Goal: Information Seeking & Learning: Learn about a topic

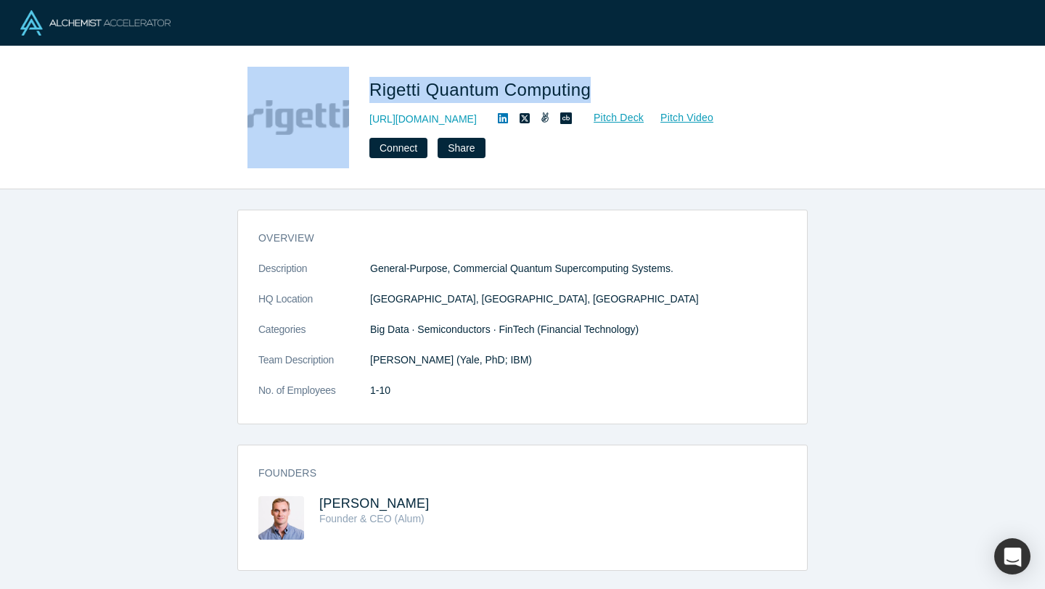
drag, startPoint x: 596, startPoint y: 91, endPoint x: 351, endPoint y: 94, distance: 244.7
click at [351, 94] on div "Rigetti Quantum Computing [URL][DOMAIN_NAME] Pitch Deck Pitch Video Connect Sha…" at bounding box center [522, 118] width 571 height 102
copy div "Rigetti Quantum Computing"
click at [611, 113] on link "Pitch Deck" at bounding box center [611, 118] width 67 height 17
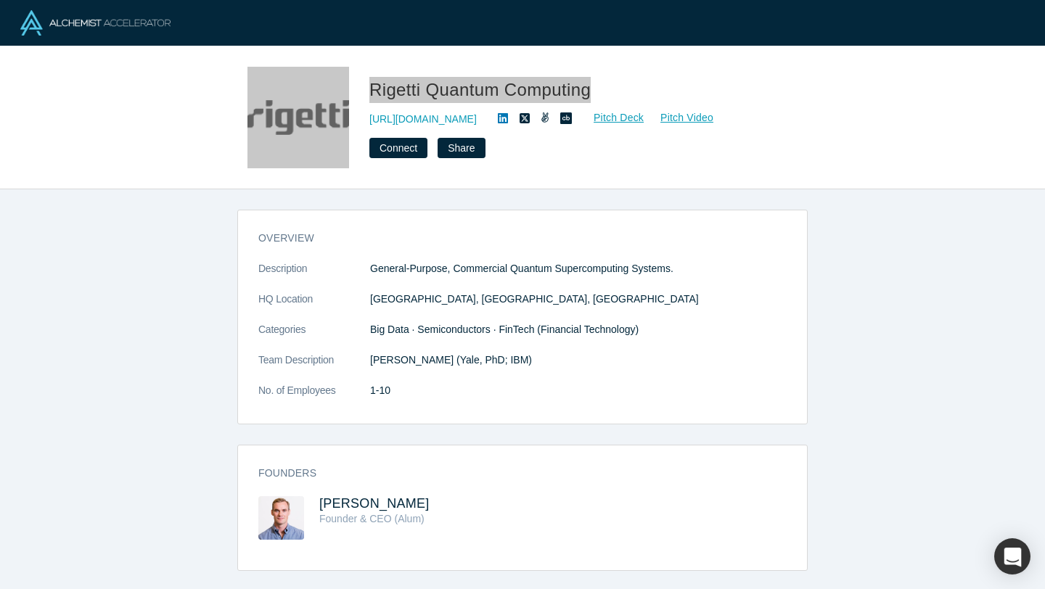
click at [0, 0] on div "Rigetti Quantum Computing [URL][DOMAIN_NAME] Pitch Deck Pitch Video Connect Sha…" at bounding box center [522, 294] width 1045 height 589
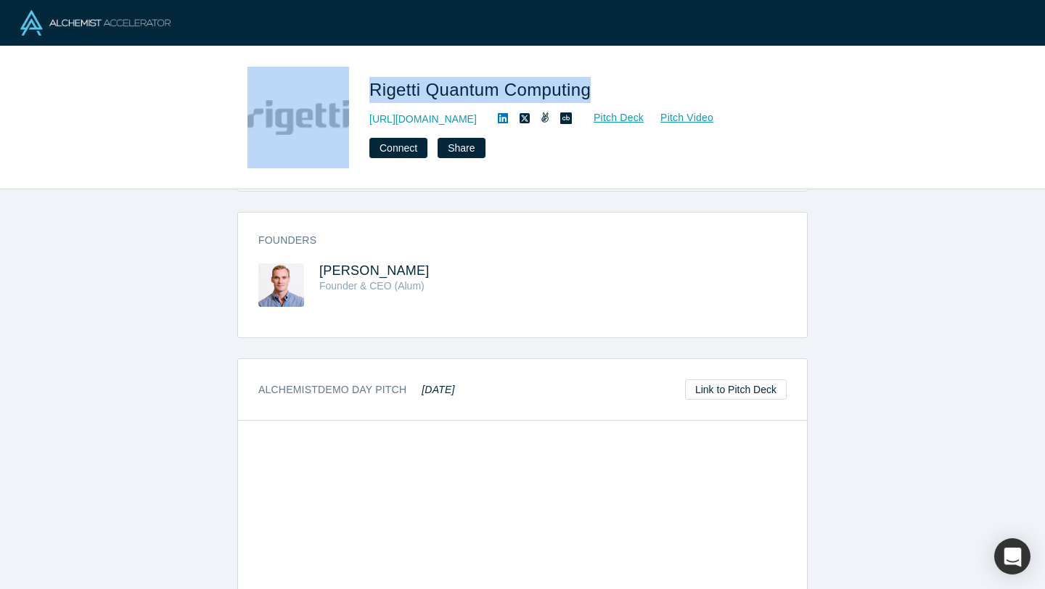
scroll to position [236, 0]
click at [344, 270] on span "[PERSON_NAME]" at bounding box center [374, 268] width 110 height 15
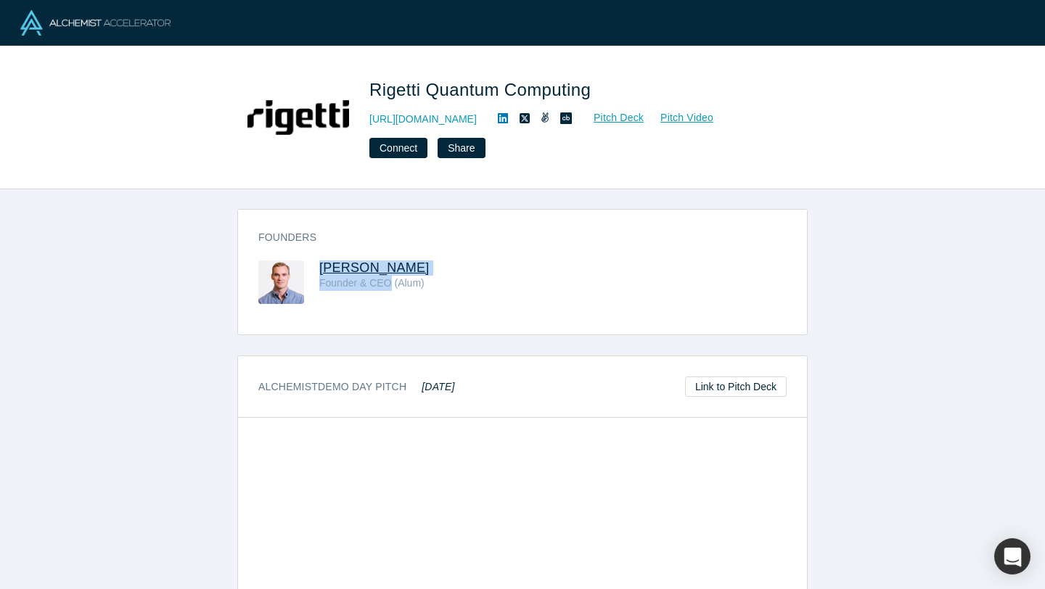
drag, startPoint x: 389, startPoint y: 282, endPoint x: 321, endPoint y: 270, distance: 69.3
click at [321, 271] on div "[PERSON_NAME] Founder & CEO (Alum)" at bounding box center [420, 283] width 203 height 44
copy div "[PERSON_NAME] Founder & CEO"
click at [447, 256] on div "Founders [PERSON_NAME] Founder & CEO (Alum)" at bounding box center [522, 277] width 569 height 115
click at [0, 0] on div "Rigetti Quantum Computing [URL][DOMAIN_NAME] Pitch Deck Pitch Video Connect Sha…" at bounding box center [522, 294] width 1045 height 589
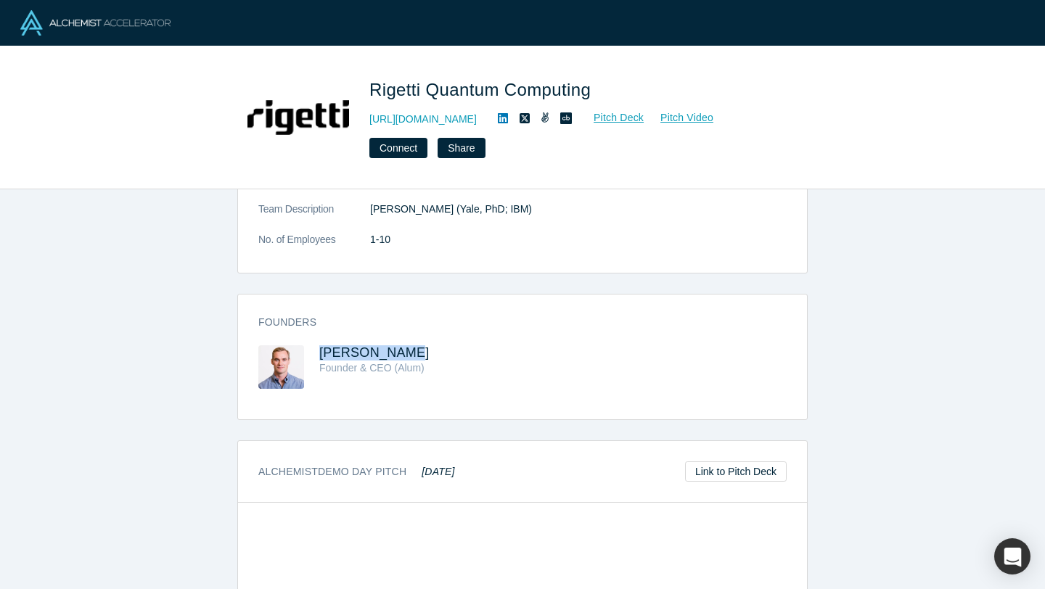
scroll to position [0, 0]
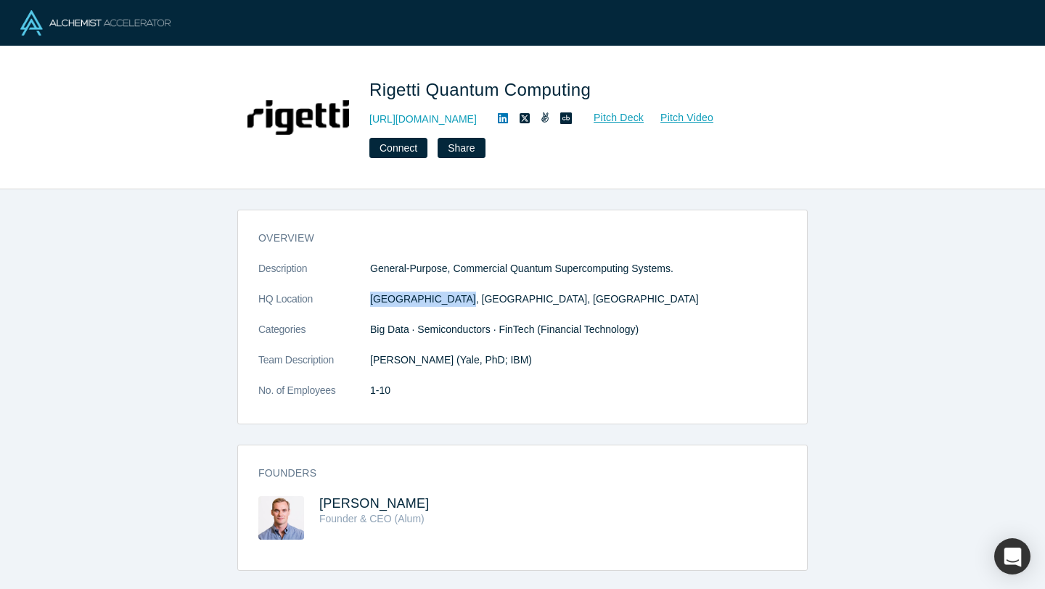
drag, startPoint x: 457, startPoint y: 299, endPoint x: 350, endPoint y: 299, distance: 107.4
click at [350, 299] on dl "Description General-Purpose, Commercial Quantum Supercomputing Systems. HQ Loca…" at bounding box center [522, 337] width 529 height 152
copy dl "[GEOGRAPHIC_DATA], [GEOGRAPHIC_DATA], [GEOGRAPHIC_DATA]"
